Goal: Information Seeking & Learning: Learn about a topic

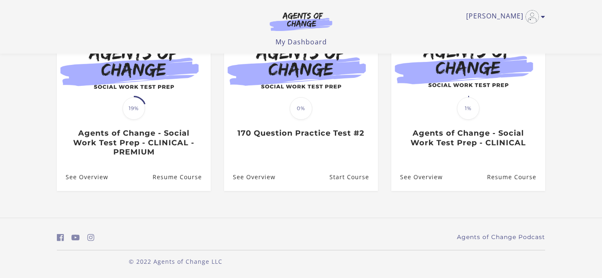
scroll to position [106, 0]
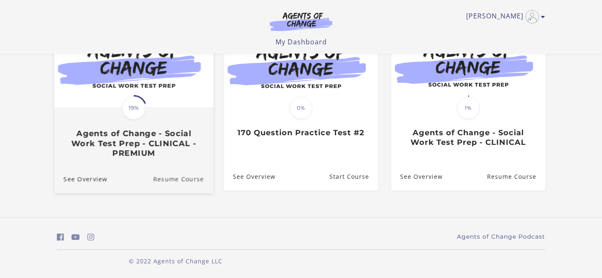
click at [181, 178] on link "Resume Course" at bounding box center [183, 179] width 60 height 28
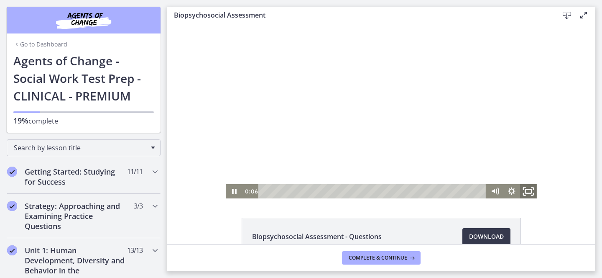
click at [528, 187] on icon "Fullscreen" at bounding box center [529, 191] width 20 height 17
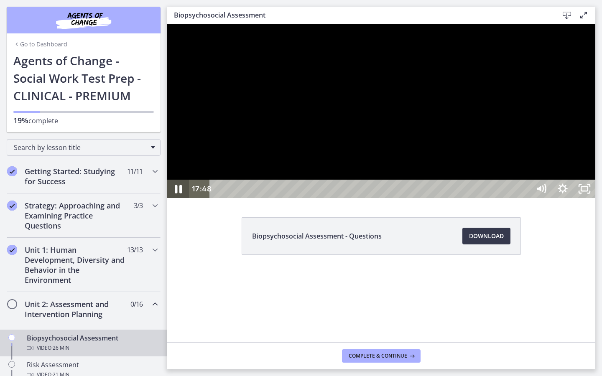
click at [179, 200] on icon "Pause" at bounding box center [178, 189] width 26 height 22
click at [179, 198] on icon "Play Video" at bounding box center [179, 189] width 22 height 18
click at [178, 200] on icon "Pause" at bounding box center [178, 189] width 26 height 22
click at [181, 198] on icon "Play Video" at bounding box center [179, 189] width 22 height 18
click at [178, 200] on icon "Pause" at bounding box center [178, 189] width 26 height 22
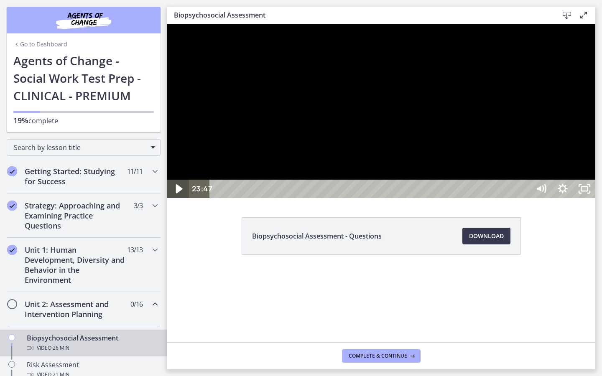
click at [181, 200] on icon "Play Video" at bounding box center [179, 189] width 26 height 22
click at [177, 200] on icon "Pause" at bounding box center [178, 189] width 26 height 22
click at [592, 198] on div at bounding box center [381, 111] width 428 height 174
click at [527, 198] on div at bounding box center [381, 111] width 428 height 174
click at [180, 193] on icon "Play Video" at bounding box center [178, 189] width 5 height 8
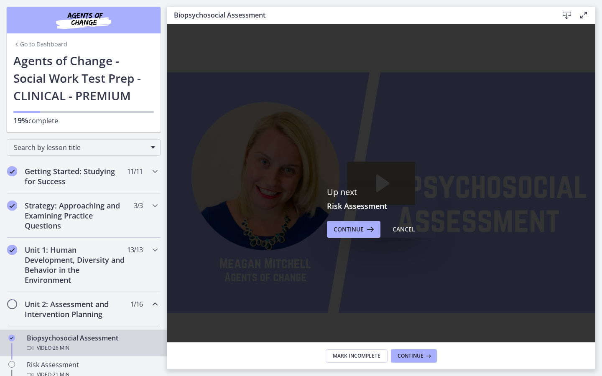
click at [416, 196] on icon "Play Video: cbe28tpt4o1cl02sic2g.mp4" at bounding box center [382, 183] width 68 height 43
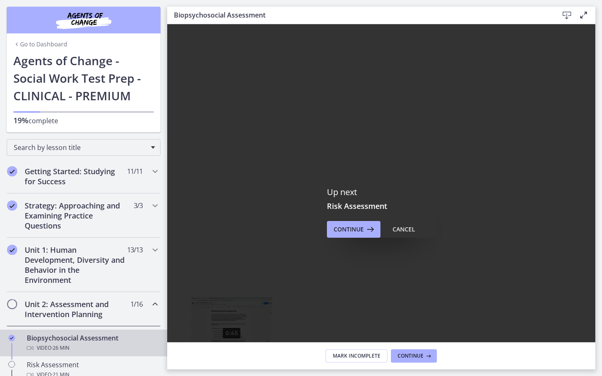
drag, startPoint x: 225, startPoint y: 371, endPoint x: 232, endPoint y: 371, distance: 6.7
click at [232, 277] on div "Playbar" at bounding box center [232, 352] width 6 height 6
click at [302, 277] on div "Click for sound @keyframes VOLUME_SMALL_WAVE_FLASH { 0% { opacity: 0; } 33% { o…" at bounding box center [381, 192] width 428 height 337
click at [391, 277] on div "9:07" at bounding box center [371, 352] width 307 height 18
click at [525, 277] on div "11:37" at bounding box center [371, 352] width 307 height 18
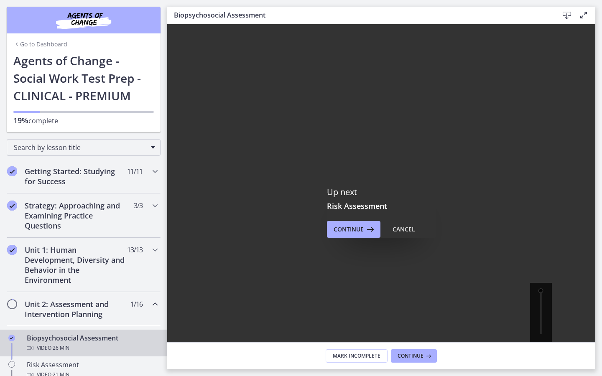
drag, startPoint x: 598, startPoint y: 371, endPoint x: 706, endPoint y: 367, distance: 107.5
click at [595, 277] on div "26:07 26:07" at bounding box center [381, 352] width 428 height 18
click at [182, 277] on icon "Play Video" at bounding box center [179, 352] width 26 height 22
click at [274, 52] on div at bounding box center [381, 192] width 428 height 337
click at [350, 54] on div at bounding box center [381, 192] width 428 height 337
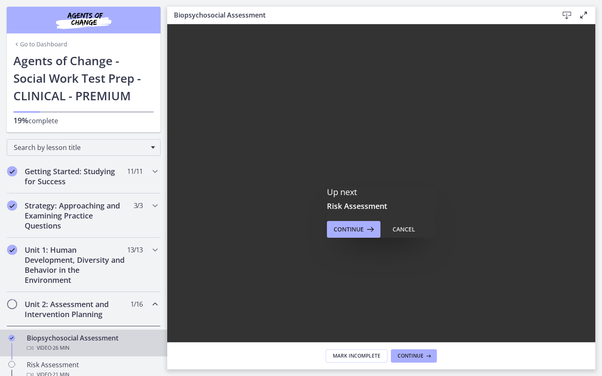
drag, startPoint x: 743, startPoint y: 155, endPoint x: 751, endPoint y: 244, distance: 89.0
click at [595, 244] on div at bounding box center [381, 192] width 428 height 337
click at [595, 151] on div at bounding box center [381, 192] width 428 height 337
drag, startPoint x: 741, startPoint y: 151, endPoint x: 749, endPoint y: 309, distance: 158.7
click at [595, 277] on div at bounding box center [381, 192] width 428 height 337
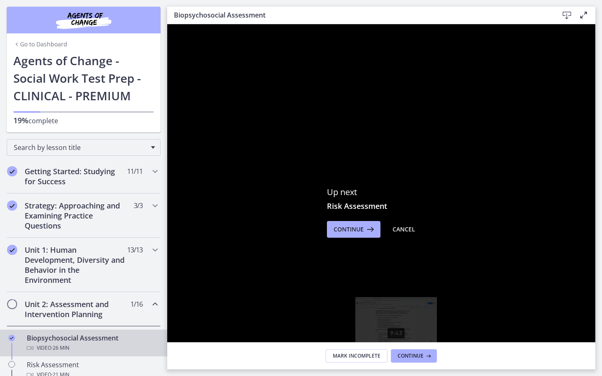
drag, startPoint x: 223, startPoint y: 390, endPoint x: 397, endPoint y: 389, distance: 174.0
click at [397, 277] on div "Playbar" at bounding box center [396, 352] width 6 height 6
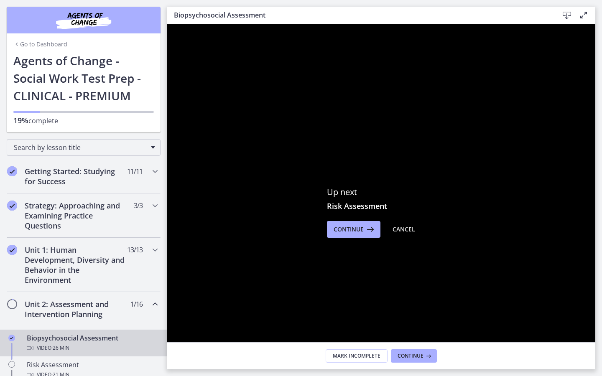
drag, startPoint x: 397, startPoint y: 389, endPoint x: 738, endPoint y: 400, distance: 340.6
click at [595, 277] on div "26:07 26:07" at bounding box center [381, 352] width 428 height 18
click at [595, 277] on div at bounding box center [381, 192] width 428 height 337
click at [275, 54] on div at bounding box center [381, 192] width 428 height 337
click at [175, 66] on div at bounding box center [381, 192] width 428 height 337
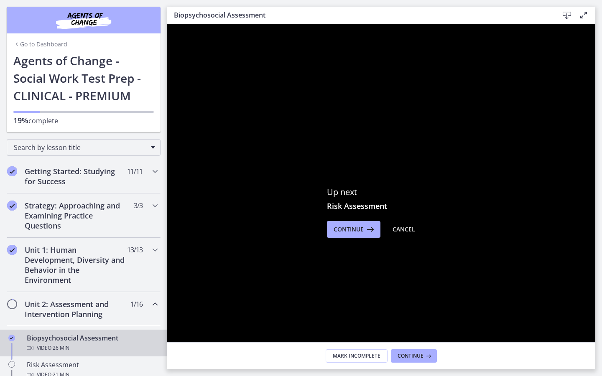
click at [291, 53] on div at bounding box center [381, 192] width 428 height 337
click at [291, 52] on div at bounding box center [381, 192] width 428 height 337
click at [393, 51] on div at bounding box center [381, 192] width 428 height 337
click at [173, 50] on div at bounding box center [381, 192] width 428 height 337
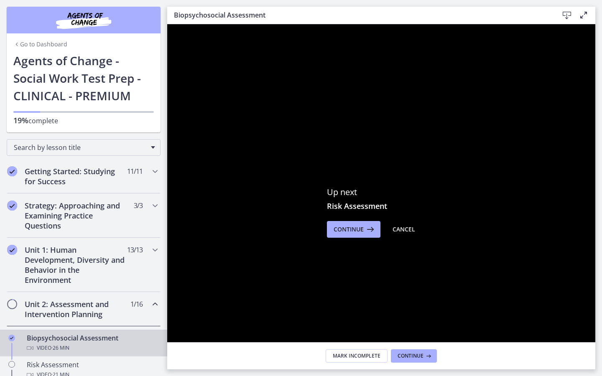
click at [392, 50] on div at bounding box center [381, 192] width 428 height 337
click at [292, 54] on div at bounding box center [381, 192] width 428 height 337
click at [595, 277] on icon "Unfullscreen" at bounding box center [585, 352] width 22 height 18
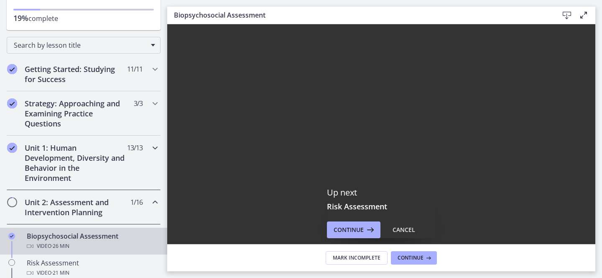
scroll to position [150, 0]
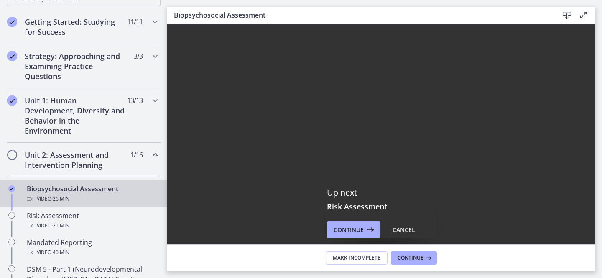
click at [48, 158] on h2 "Unit 2: Assessment and Intervention Planning" at bounding box center [76, 160] width 102 height 20
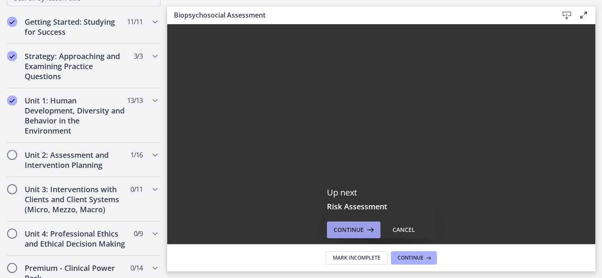
click at [350, 228] on span "Continue" at bounding box center [349, 230] width 30 height 10
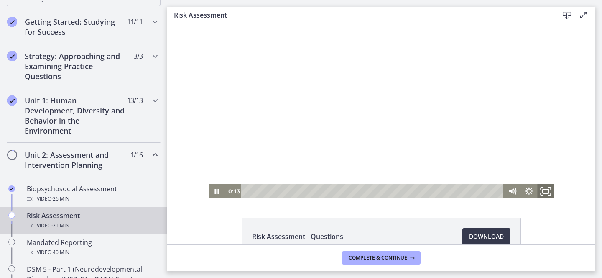
click at [548, 192] on icon "Fullscreen" at bounding box center [546, 191] width 20 height 17
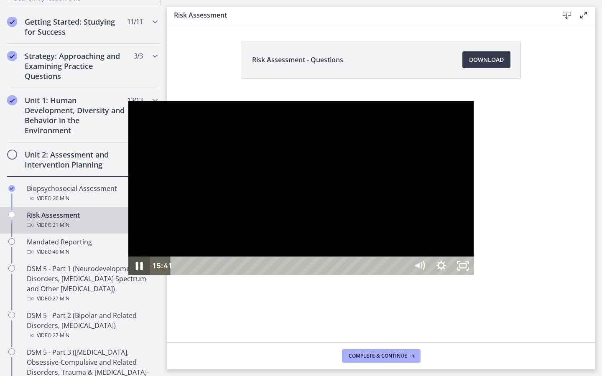
click at [126, 277] on icon "Pause" at bounding box center [139, 266] width 26 height 22
click at [127, 277] on icon "Play Video" at bounding box center [140, 266] width 26 height 22
click at [128, 275] on icon "Pause" at bounding box center [139, 266] width 22 height 18
click at [137, 271] on icon "Play Video" at bounding box center [140, 265] width 7 height 9
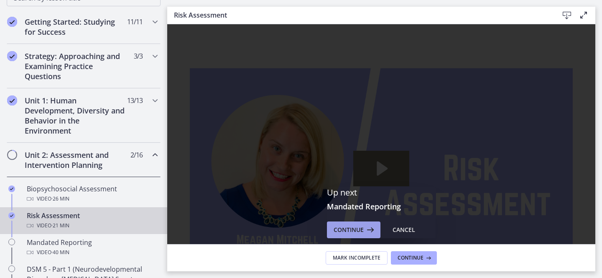
click at [356, 230] on span "Continue" at bounding box center [349, 230] width 30 height 10
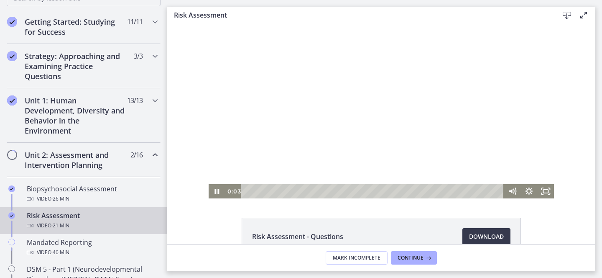
click at [340, 169] on div at bounding box center [382, 111] width 346 height 174
click at [213, 191] on icon "Play Video" at bounding box center [217, 191] width 20 height 17
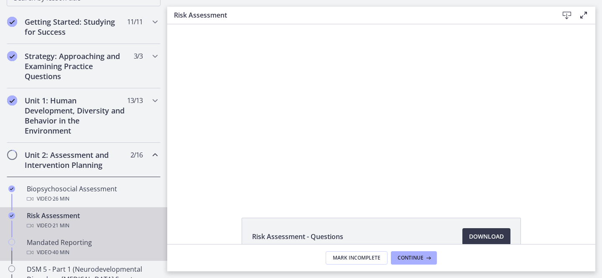
click at [67, 243] on div "Mandated Reporting Video · 40 min" at bounding box center [92, 247] width 130 height 20
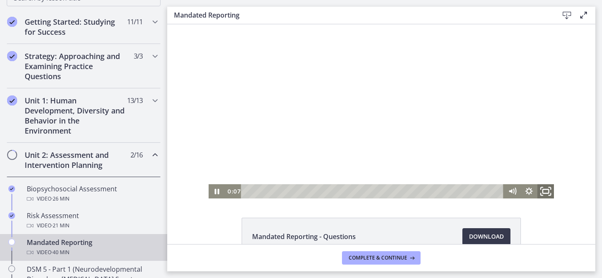
click at [546, 192] on icon "Fullscreen" at bounding box center [546, 191] width 20 height 17
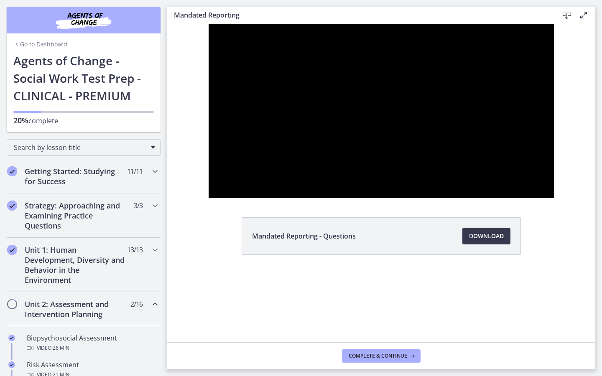
scroll to position [150, 0]
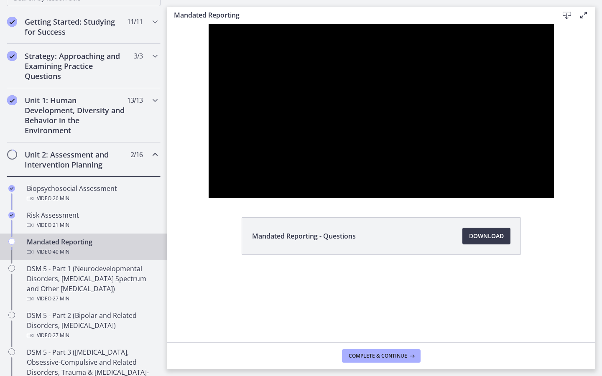
click at [554, 198] on div at bounding box center [382, 111] width 346 height 174
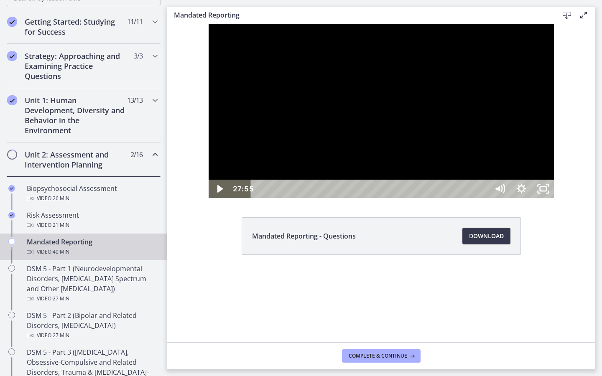
drag, startPoint x: 167, startPoint y: 24, endPoint x: 724, endPoint y: 280, distance: 612.8
click at [554, 198] on div at bounding box center [382, 111] width 346 height 174
click at [216, 194] on icon "Pause" at bounding box center [219, 189] width 7 height 8
click at [217, 194] on icon "Play Video" at bounding box center [220, 188] width 7 height 9
click at [206, 200] on icon "Pause" at bounding box center [219, 189] width 26 height 22
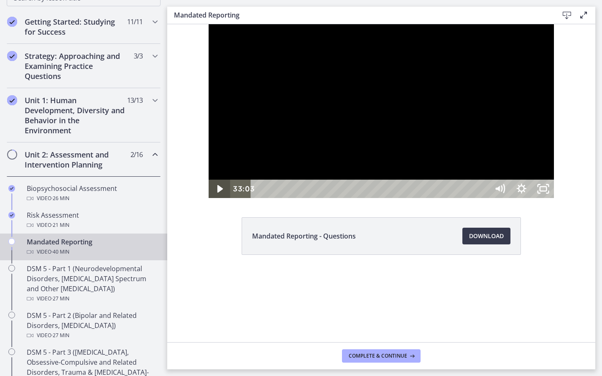
click at [209, 198] on icon "Play Video" at bounding box center [220, 189] width 22 height 18
click at [217, 193] on icon "Pause" at bounding box center [220, 189] width 6 height 7
click at [217, 194] on icon "Play Video" at bounding box center [220, 188] width 7 height 9
click at [206, 200] on icon "Pause" at bounding box center [219, 189] width 26 height 22
click at [217, 193] on icon "Play Video" at bounding box center [219, 189] width 5 height 8
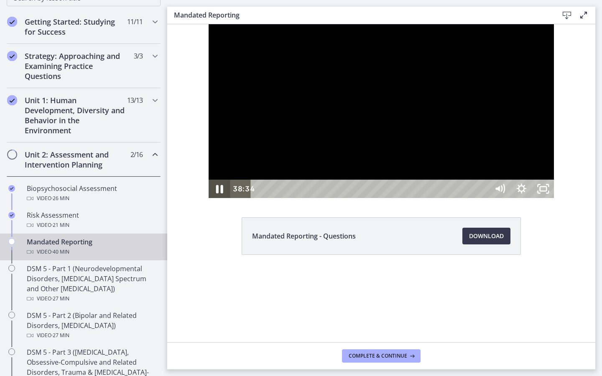
click at [216, 194] on icon "Pause" at bounding box center [219, 189] width 7 height 8
click at [217, 193] on icon "Play Video" at bounding box center [219, 189] width 5 height 8
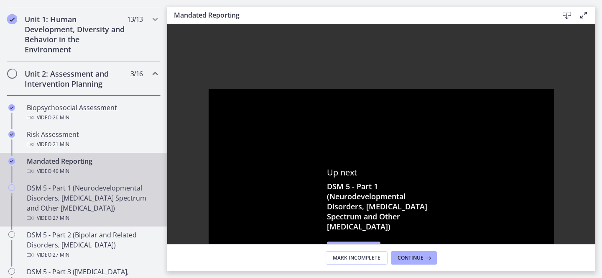
scroll to position [229, 0]
